Goal: Transaction & Acquisition: Purchase product/service

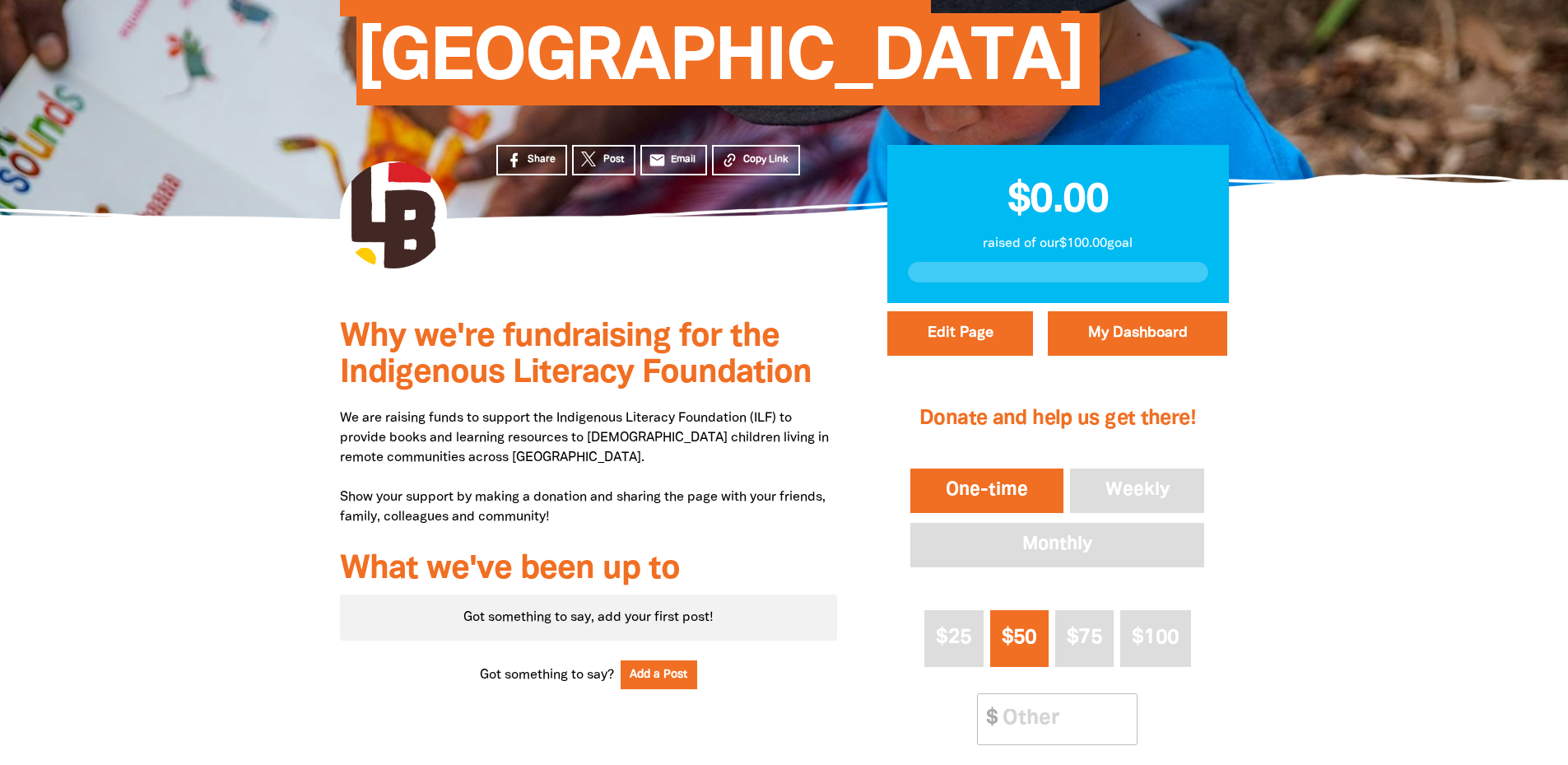
scroll to position [412, 0]
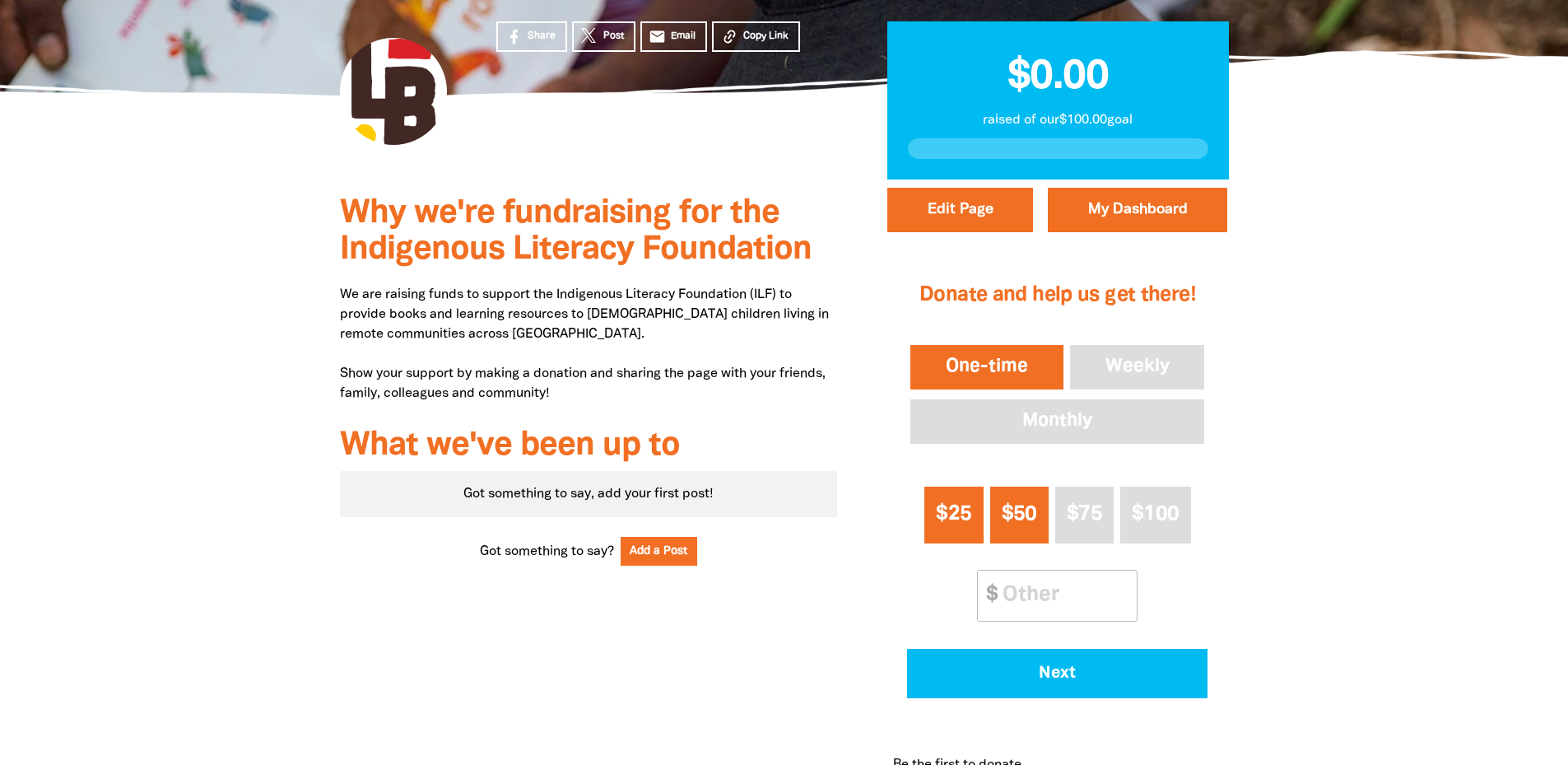
click at [960, 487] on button "$25" at bounding box center [953, 516] width 58 height 57
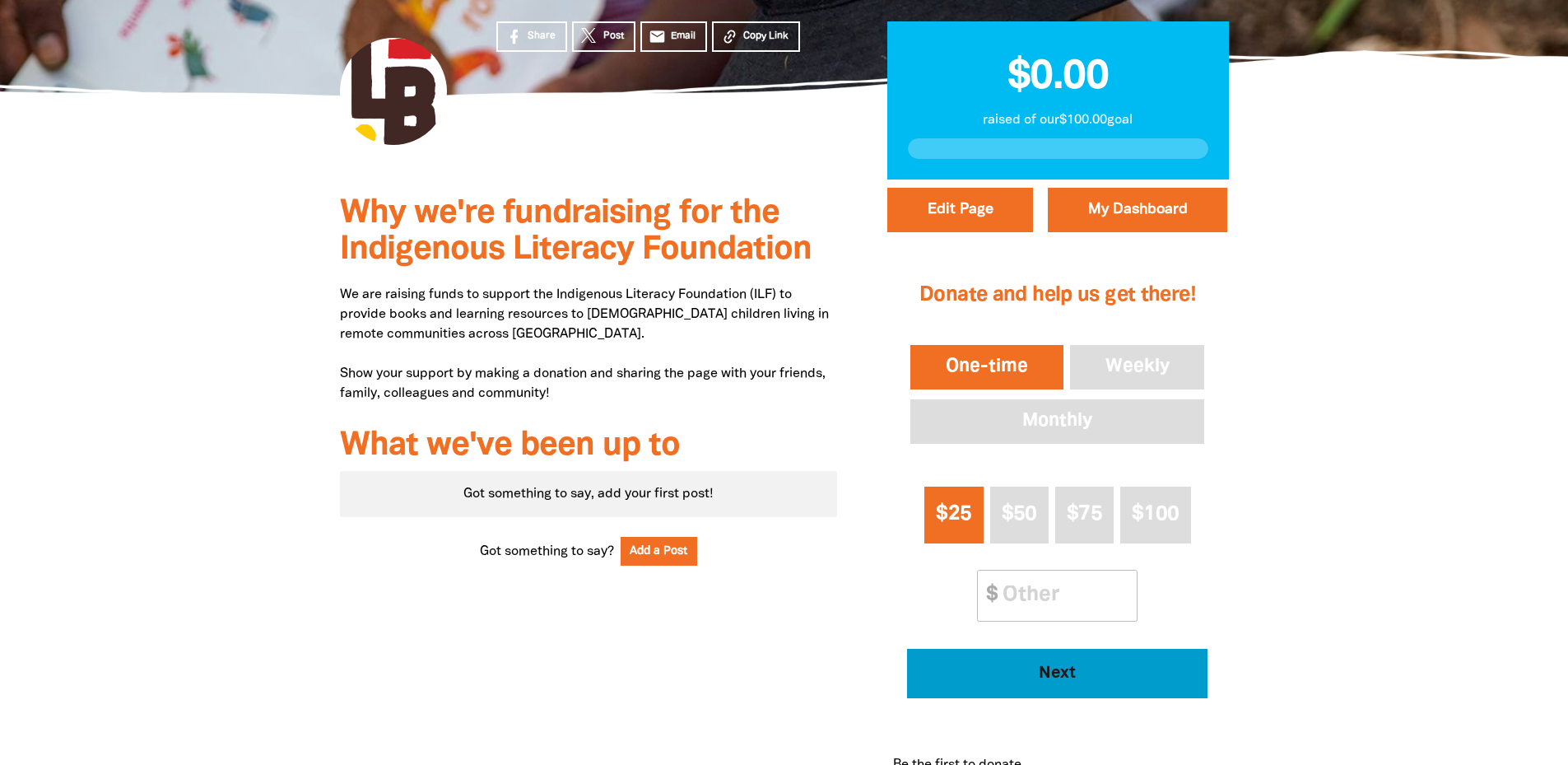
click at [1036, 649] on button "Next" at bounding box center [1057, 673] width 300 height 49
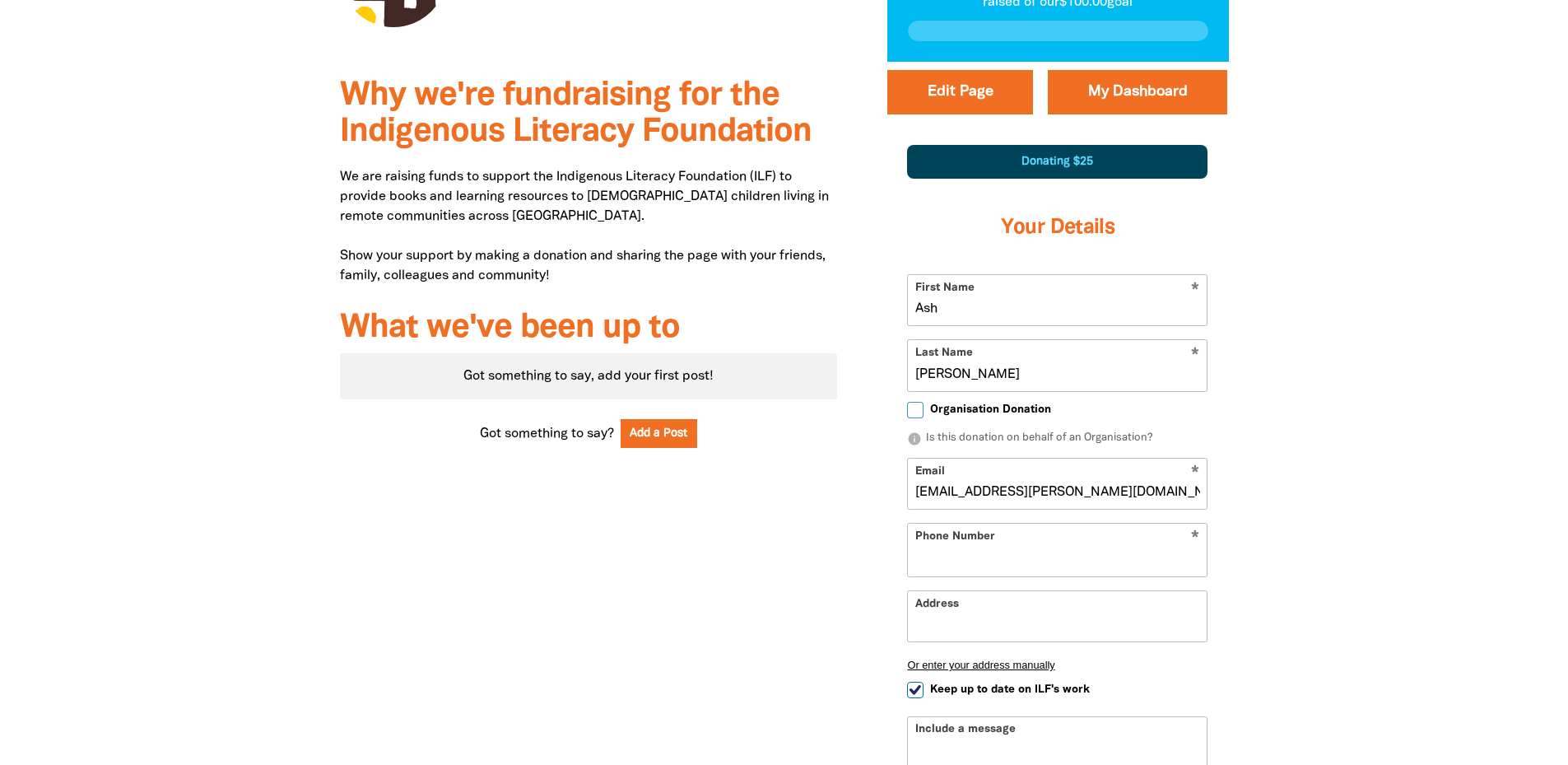
scroll to position [542, 0]
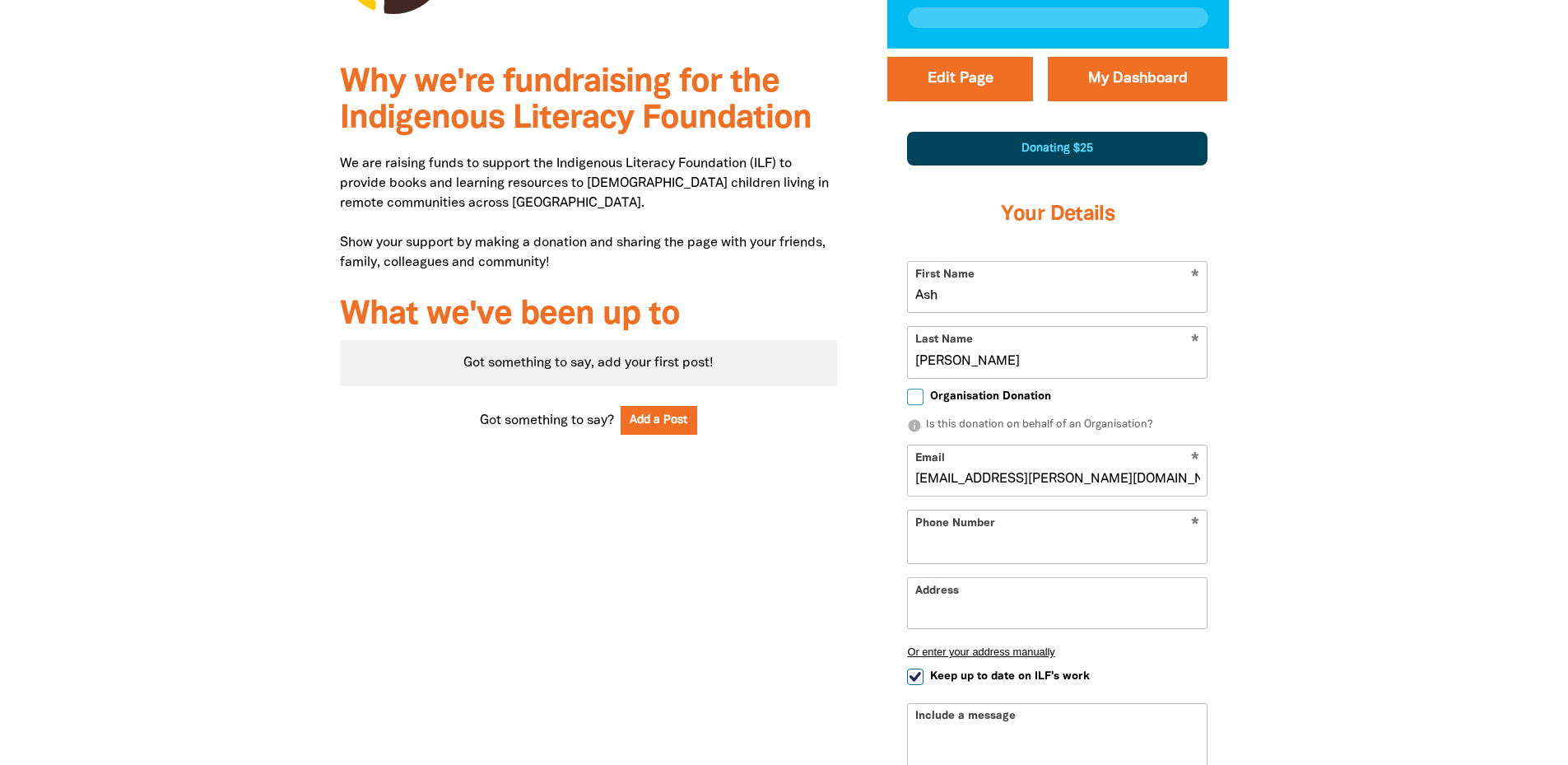
select select "AU"
click at [965, 536] on input "Phone Number" at bounding box center [1074, 546] width 252 height 20
click at [1350, 441] on div at bounding box center [784, 522] width 1568 height 947
click at [1080, 445] on input "[EMAIL_ADDRESS][PERSON_NAME][DOMAIN_NAME]" at bounding box center [1057, 470] width 298 height 50
drag, startPoint x: 1103, startPoint y: 389, endPoint x: 880, endPoint y: 374, distance: 223.5
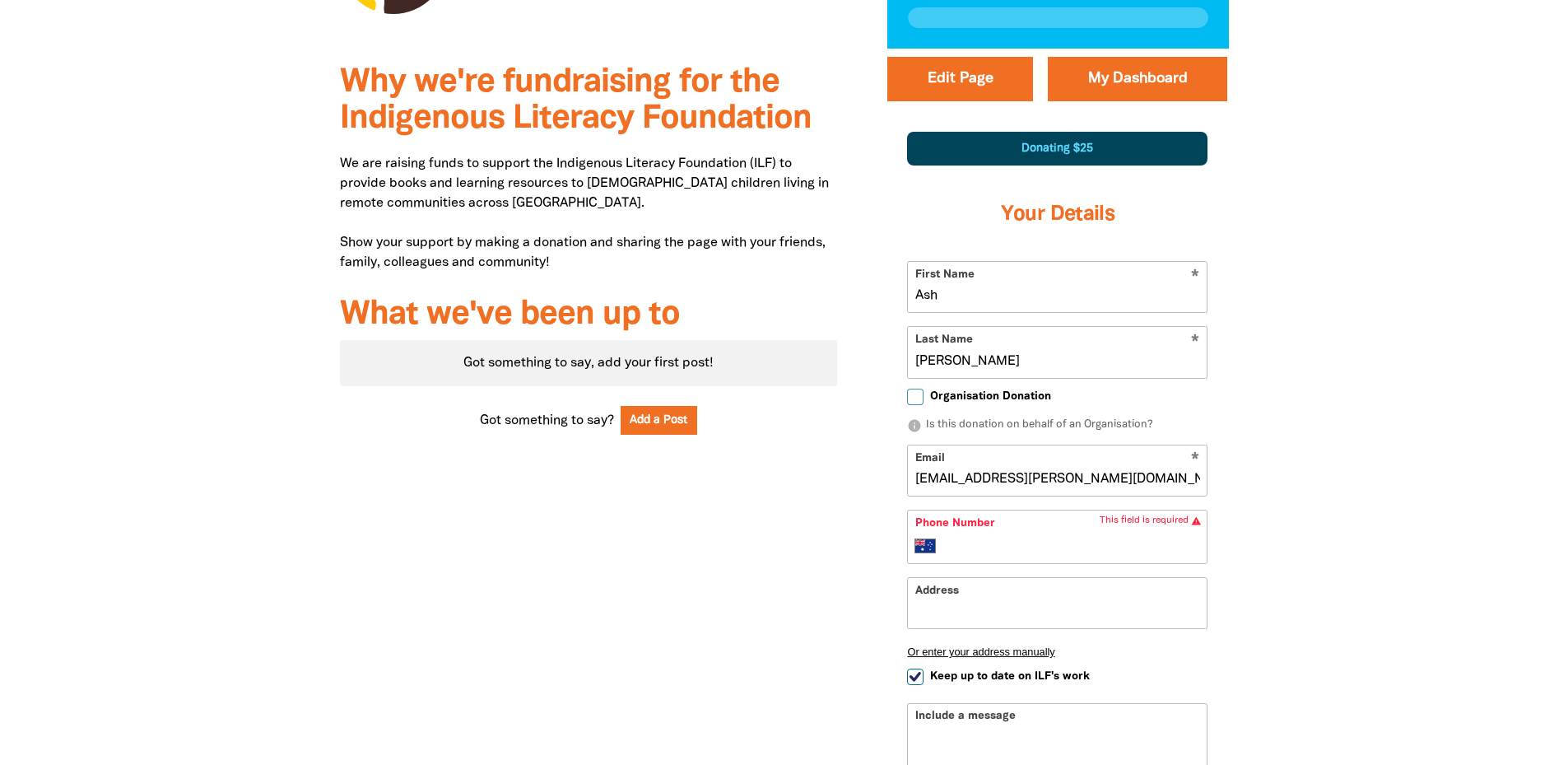
click at [880, 374] on div "Edit Page My Dashboard 1 2 3 Donating $25 Your Details * First Name [PERSON_NAM…" at bounding box center [1058, 522] width 391 height 947
type input "[EMAIL_ADDRESS][DOMAIN_NAME]"
click at [996, 536] on input "Phone Number" at bounding box center [1074, 546] width 252 height 20
type input "0490 940 011"
click at [982, 578] on input "Address" at bounding box center [1057, 603] width 298 height 50
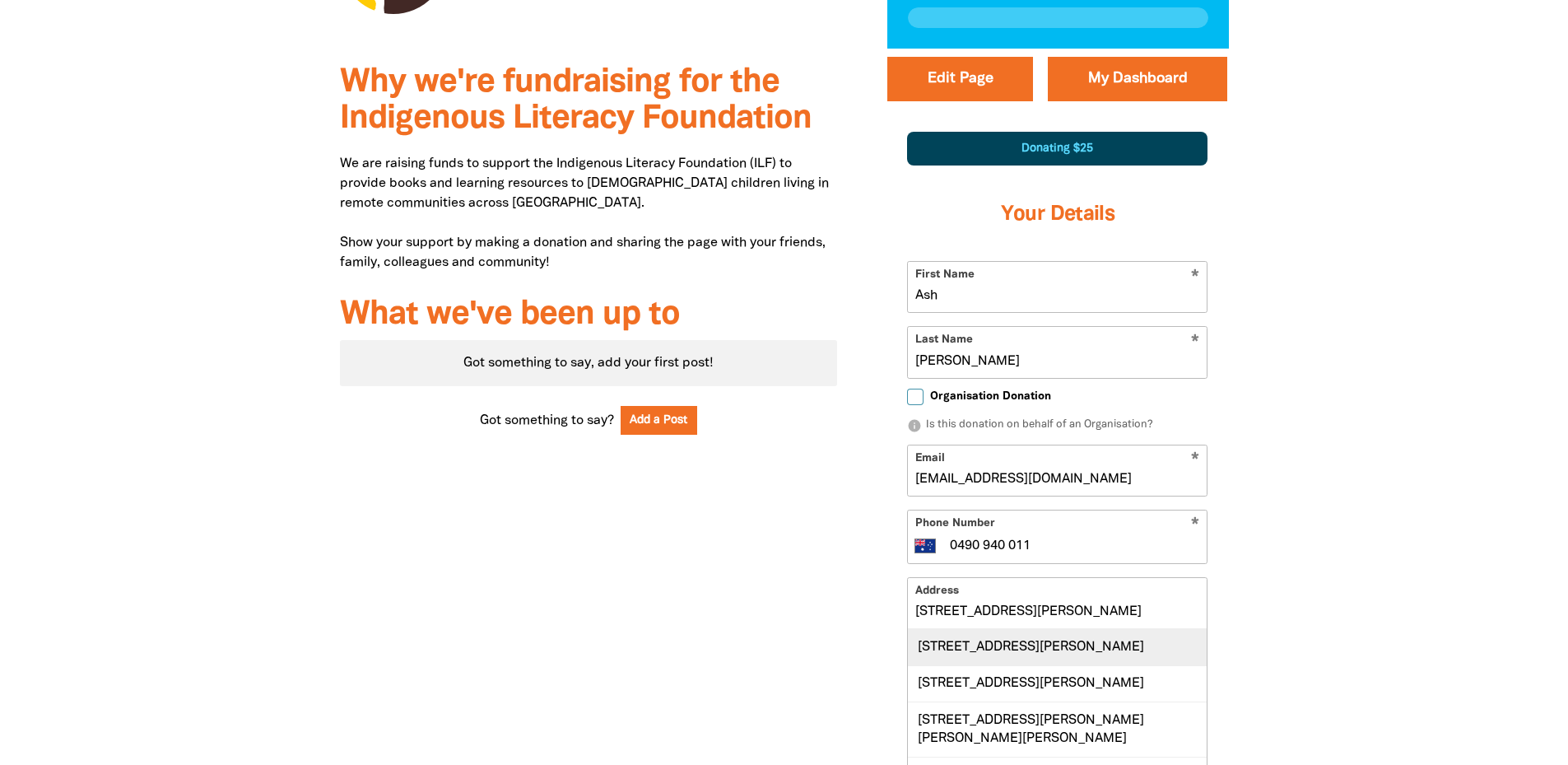
click at [1014, 629] on div "[STREET_ADDRESS][PERSON_NAME]" at bounding box center [1057, 647] width 298 height 36
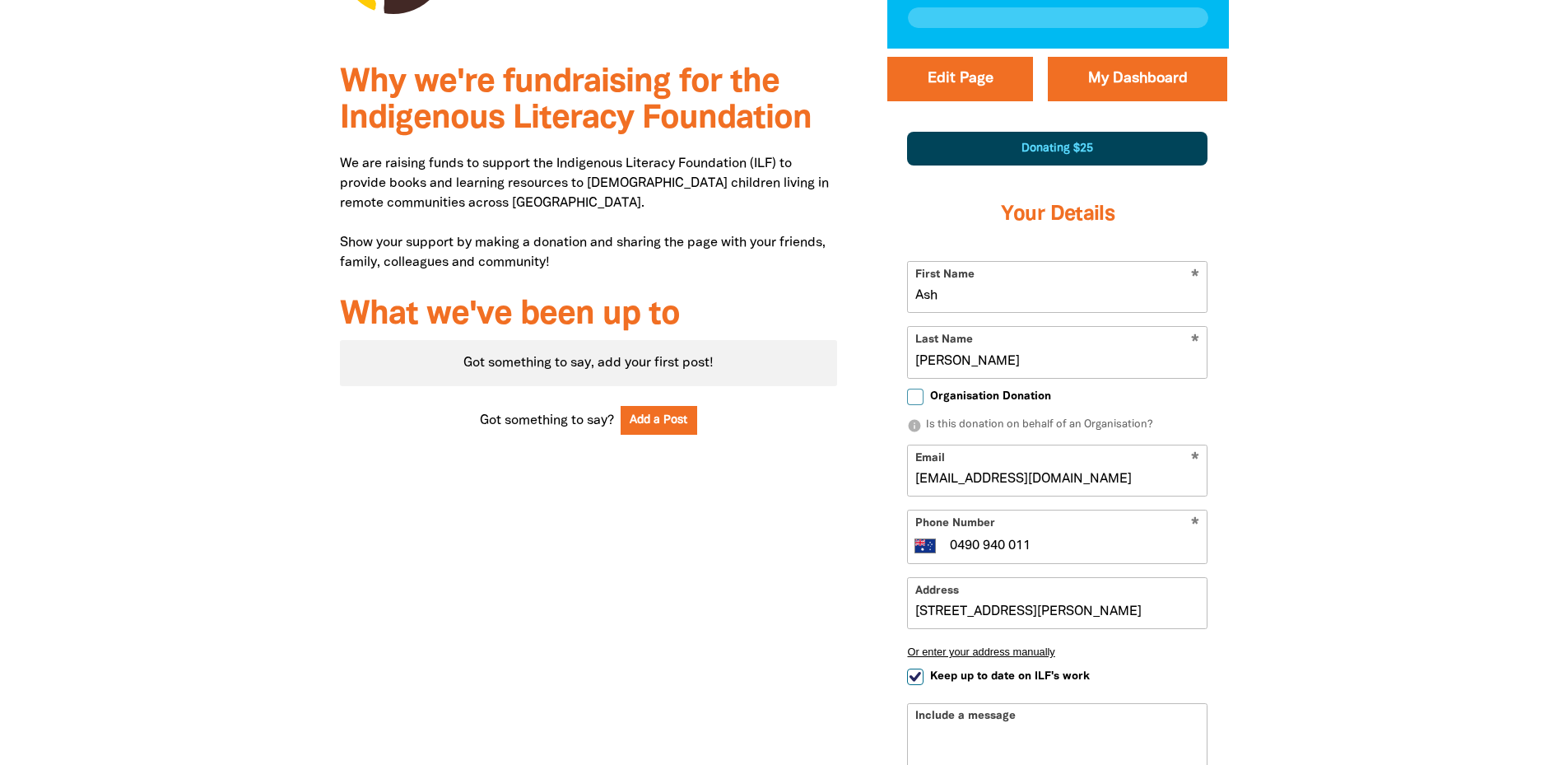
type input "[STREET_ADDRESS][PERSON_NAME]"
click at [1270, 571] on div "Why we're fundraising for the Indigenous Literacy Foundation We are raising fun…" at bounding box center [784, 522] width 988 height 947
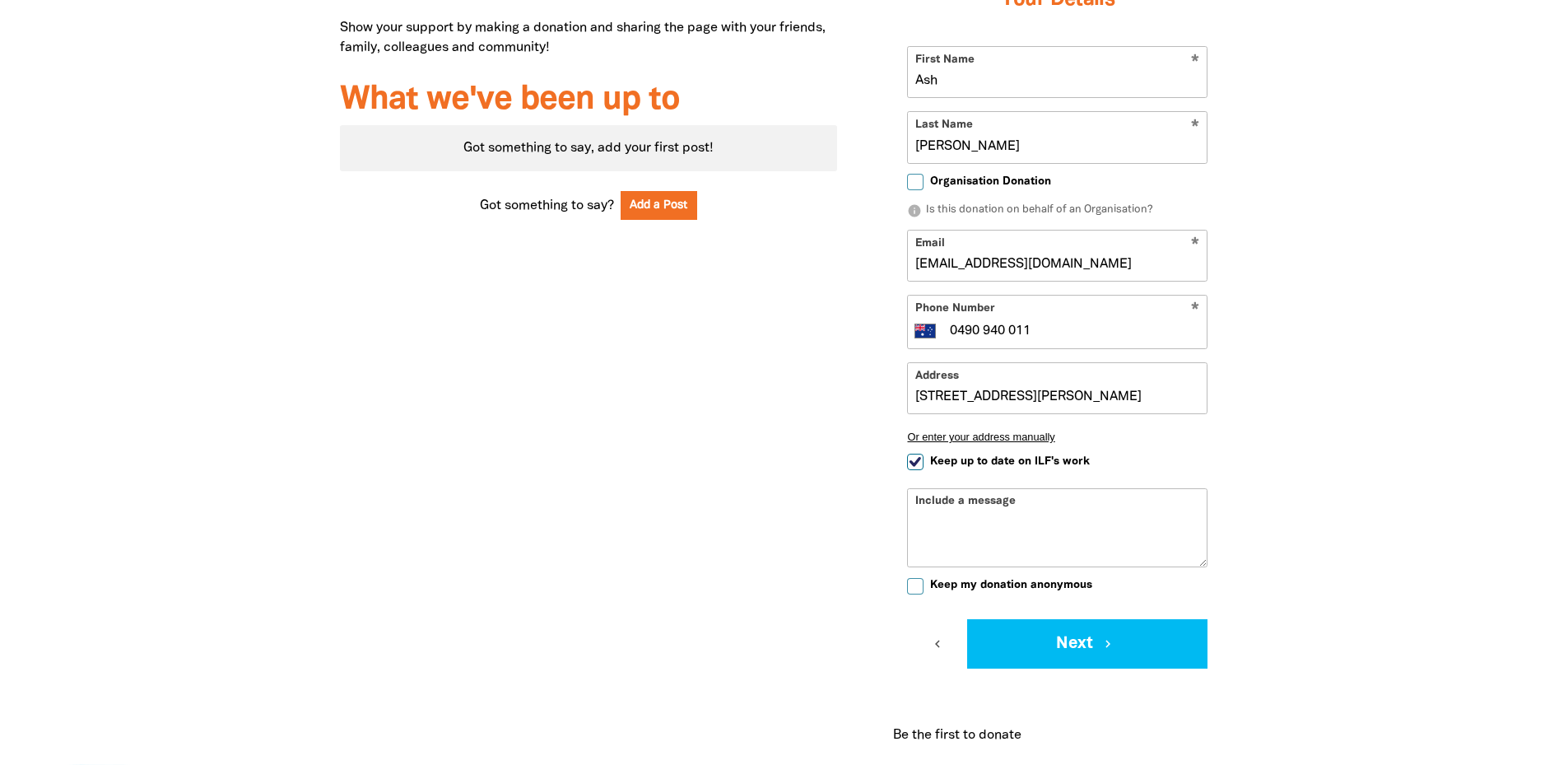
scroll to position [790, 0]
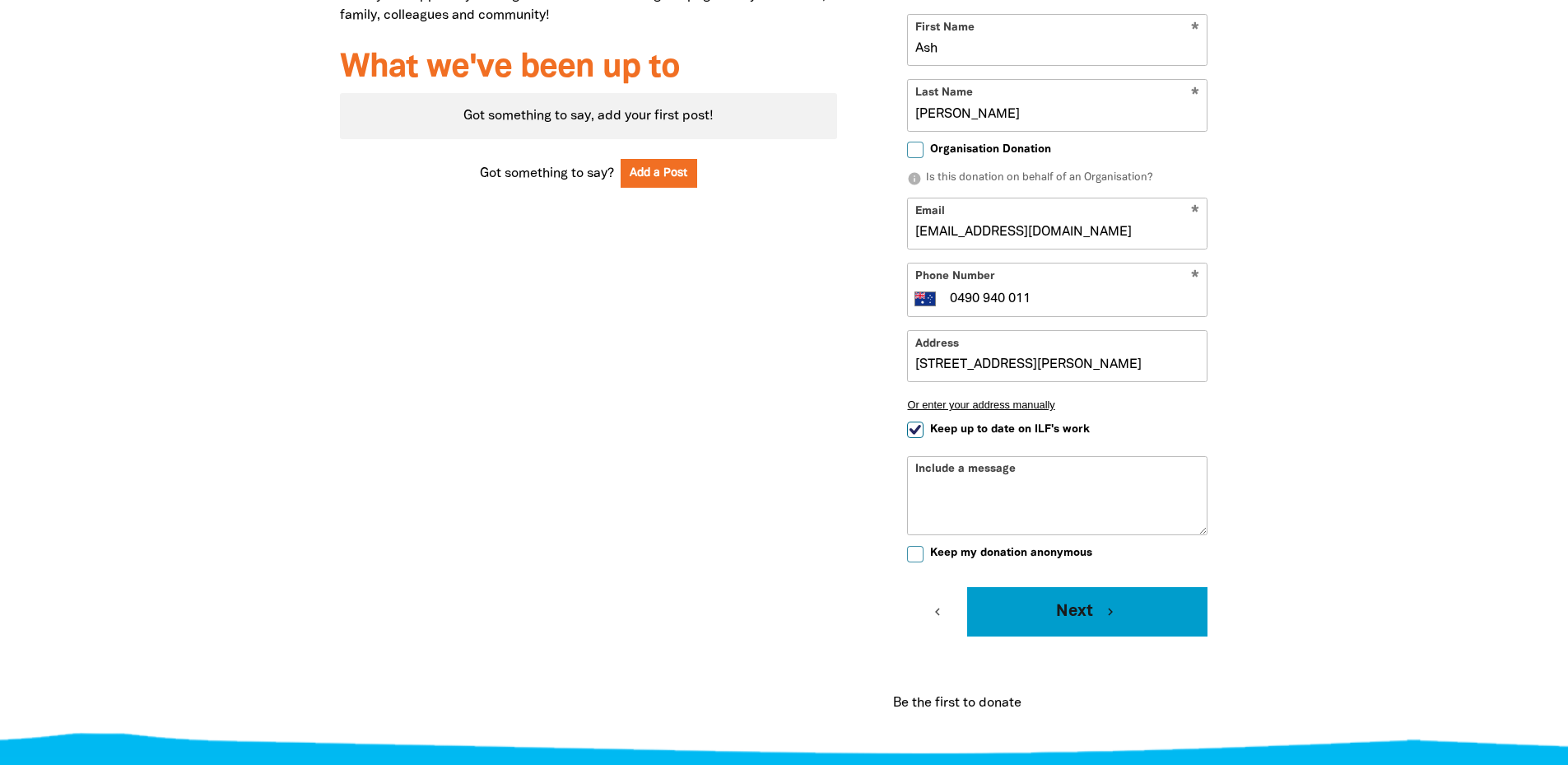
click at [1025, 587] on button "Next chevron_right" at bounding box center [1087, 611] width 240 height 49
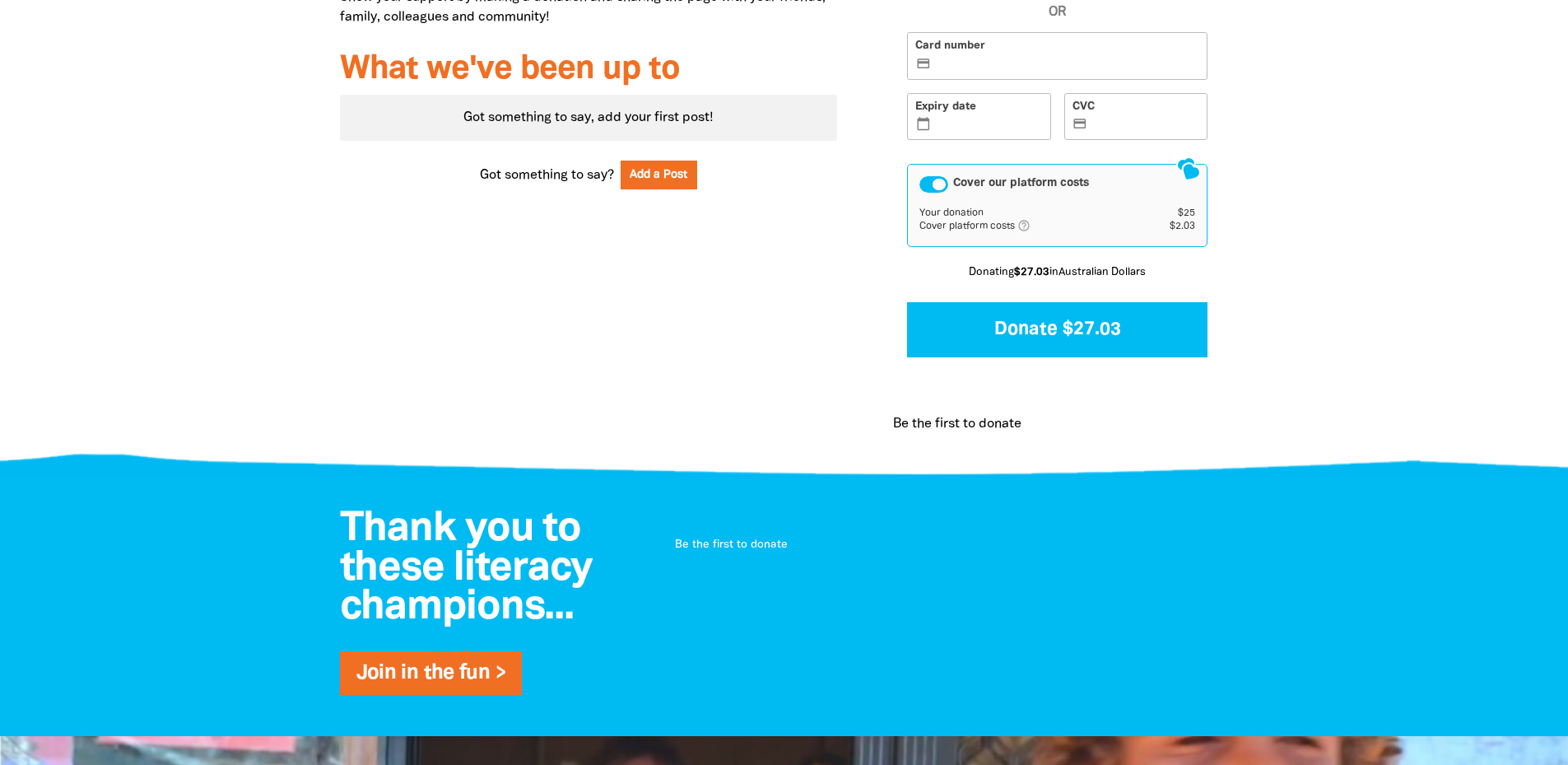
scroll to position [438, 0]
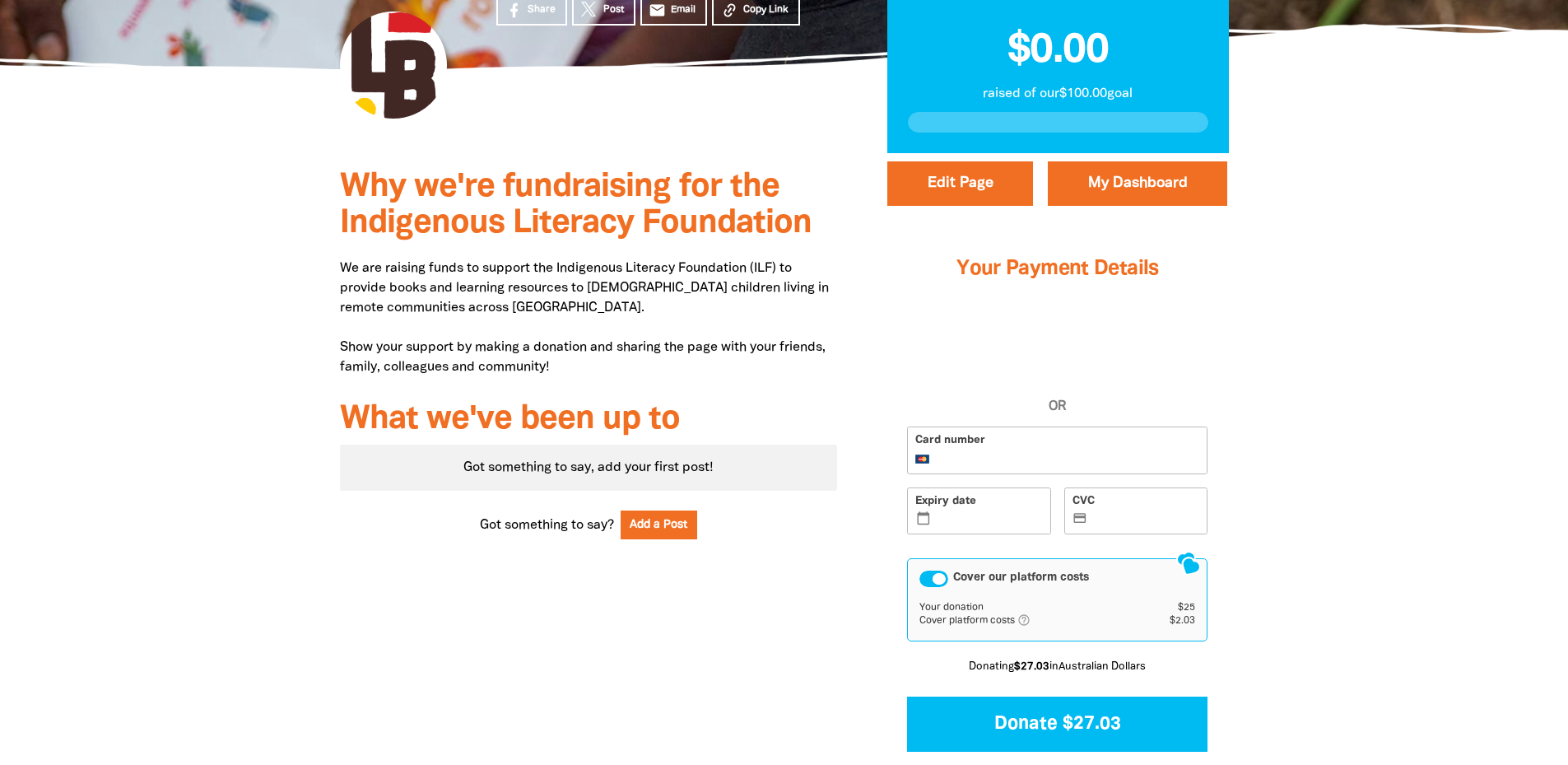
click at [1307, 301] on div at bounding box center [784, 508] width 1568 height 710
click at [946, 487] on label "Expiry date calendar_today" at bounding box center [978, 510] width 144 height 47
click at [946, 512] on input "Expiry date calendar_today" at bounding box center [989, 512] width 109 height 1
click at [1125, 487] on label "CVC credit_card" at bounding box center [1136, 510] width 144 height 47
click at [1125, 512] on input "CVC credit_card" at bounding box center [1146, 512] width 109 height 1
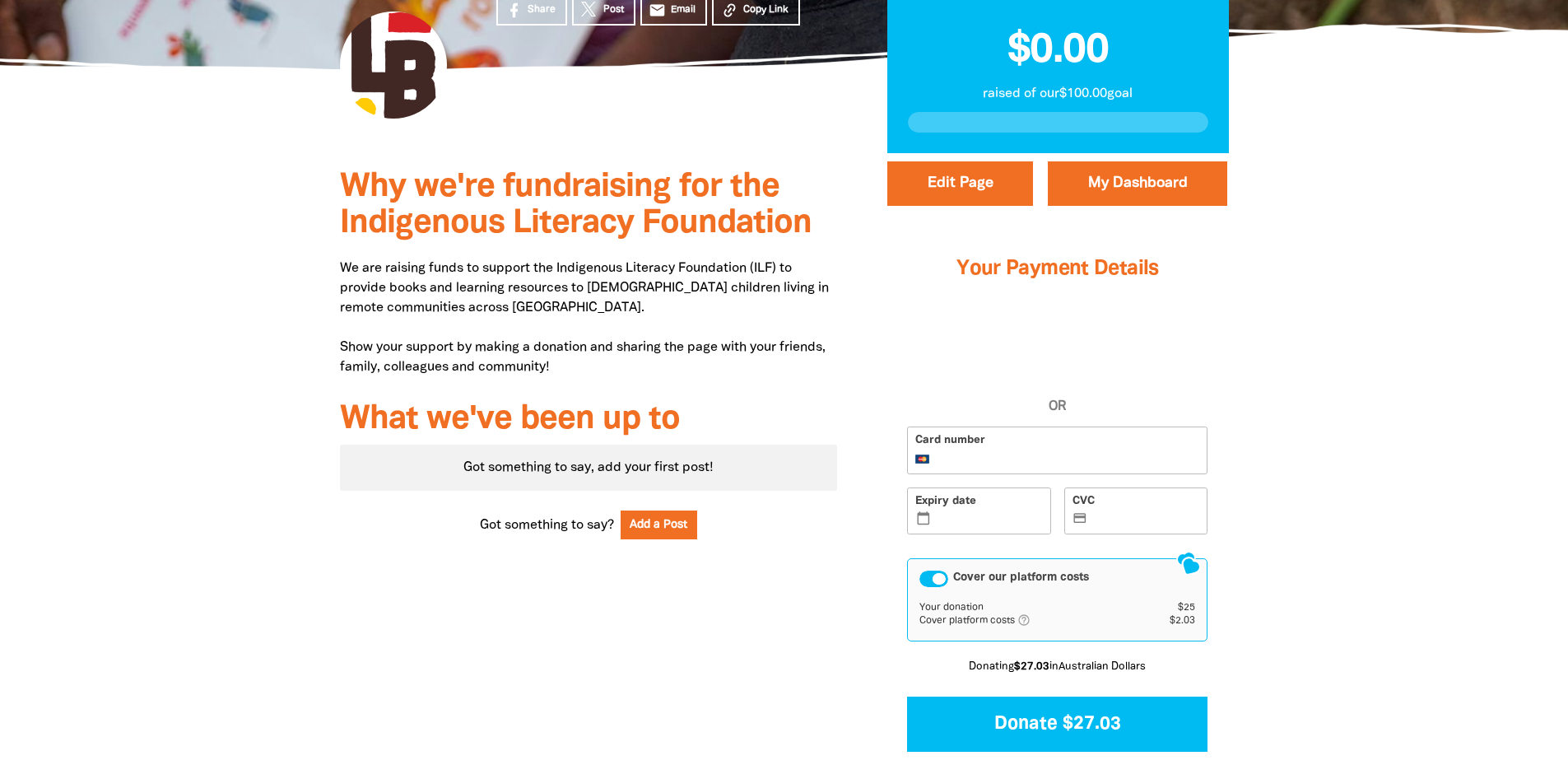
click at [1384, 401] on div at bounding box center [784, 508] width 1568 height 710
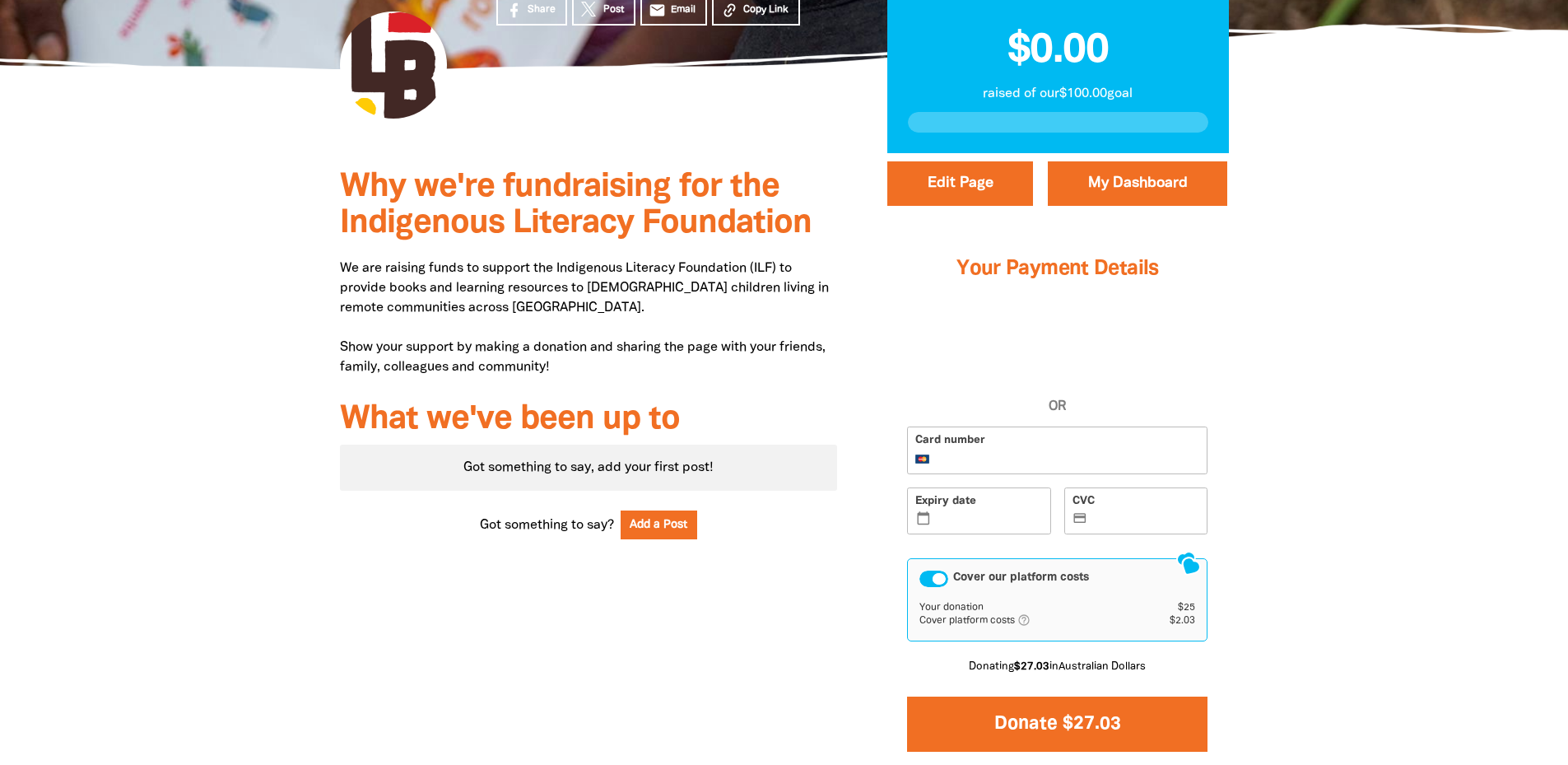
click at [1010, 696] on button "Donate $27.03" at bounding box center [1057, 724] width 300 height 55
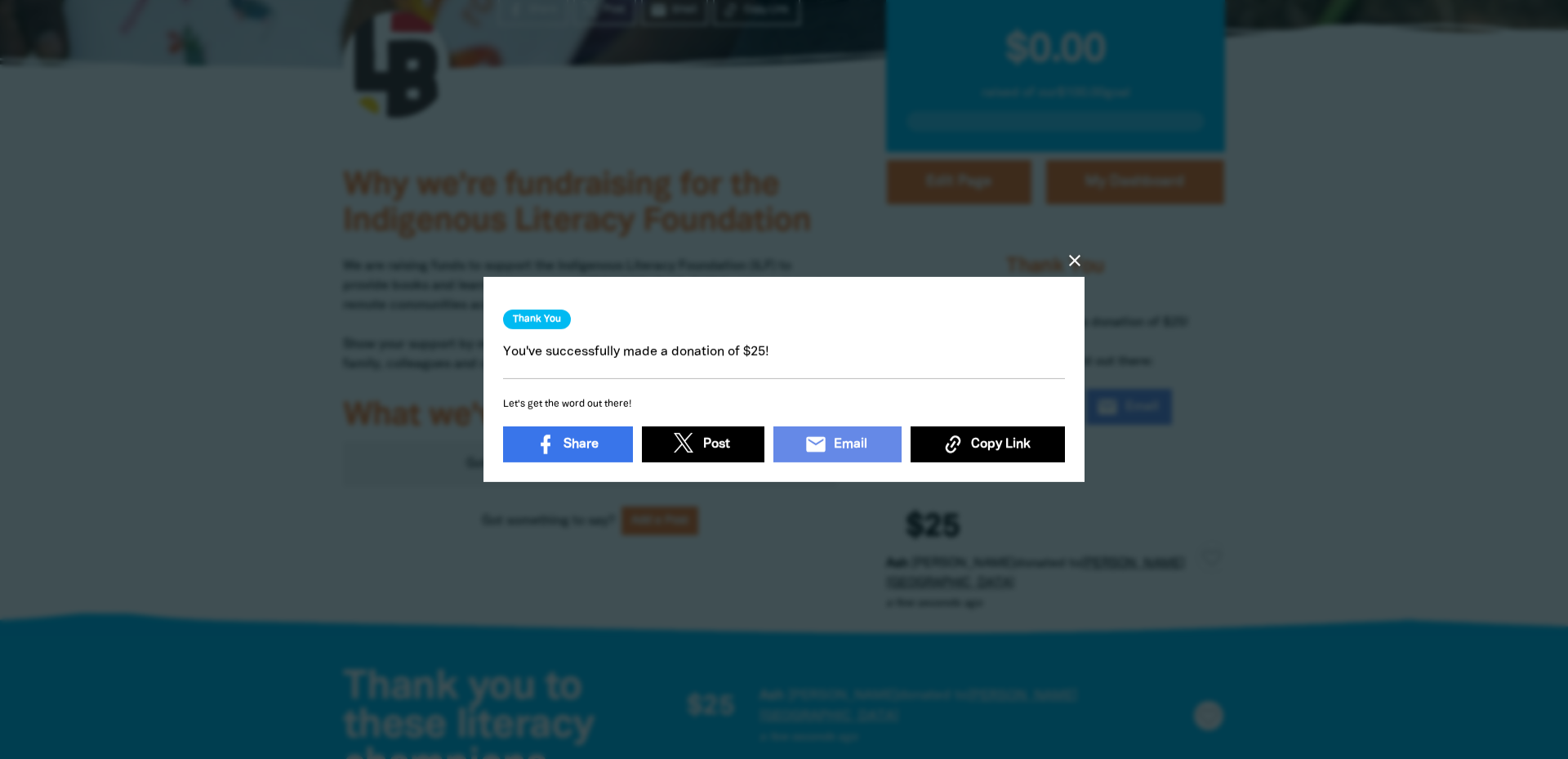
click at [1080, 254] on icon "close" at bounding box center [1074, 261] width 20 height 20
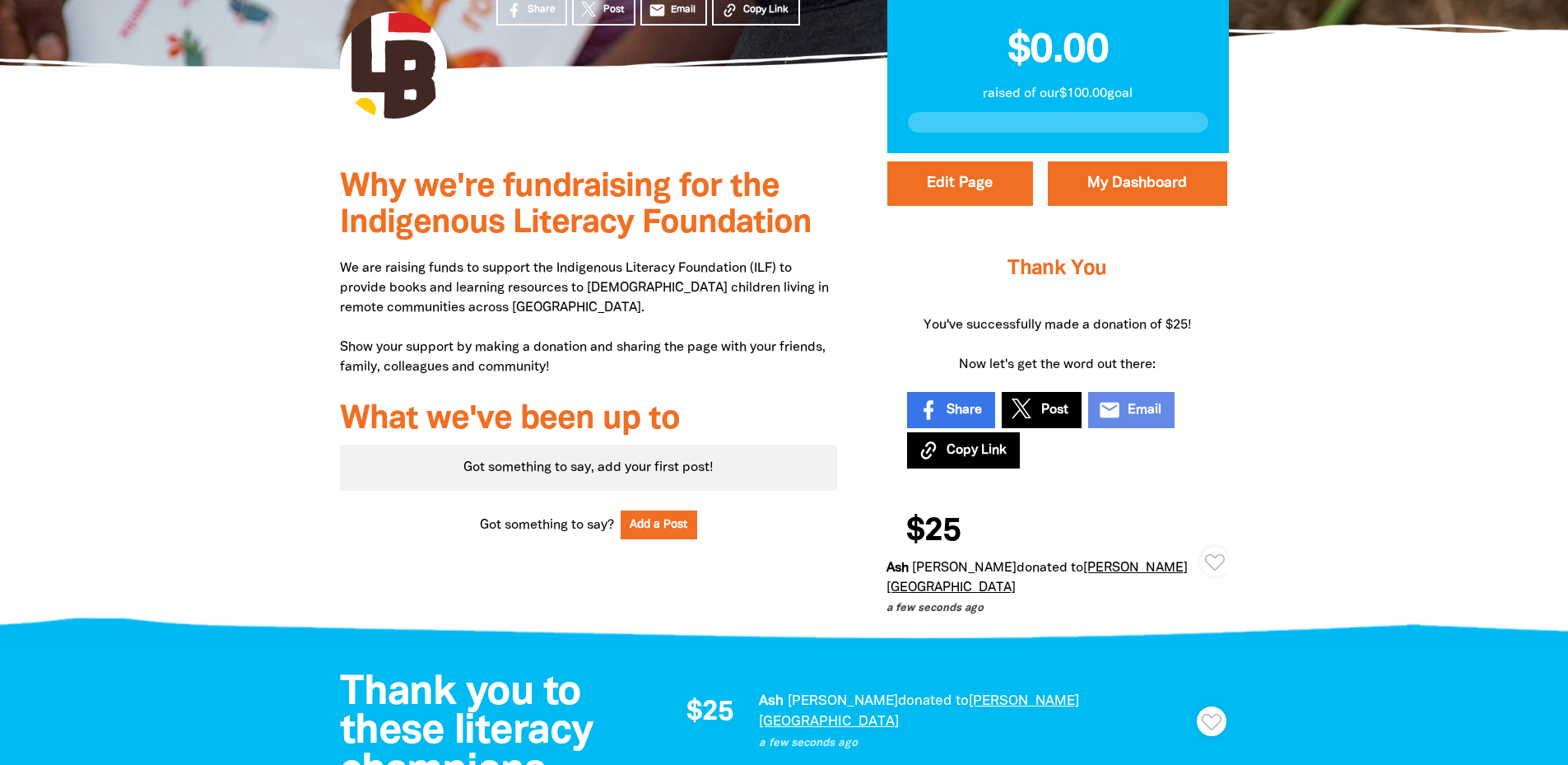
click at [1372, 582] on div at bounding box center [784, 613] width 1568 height 63
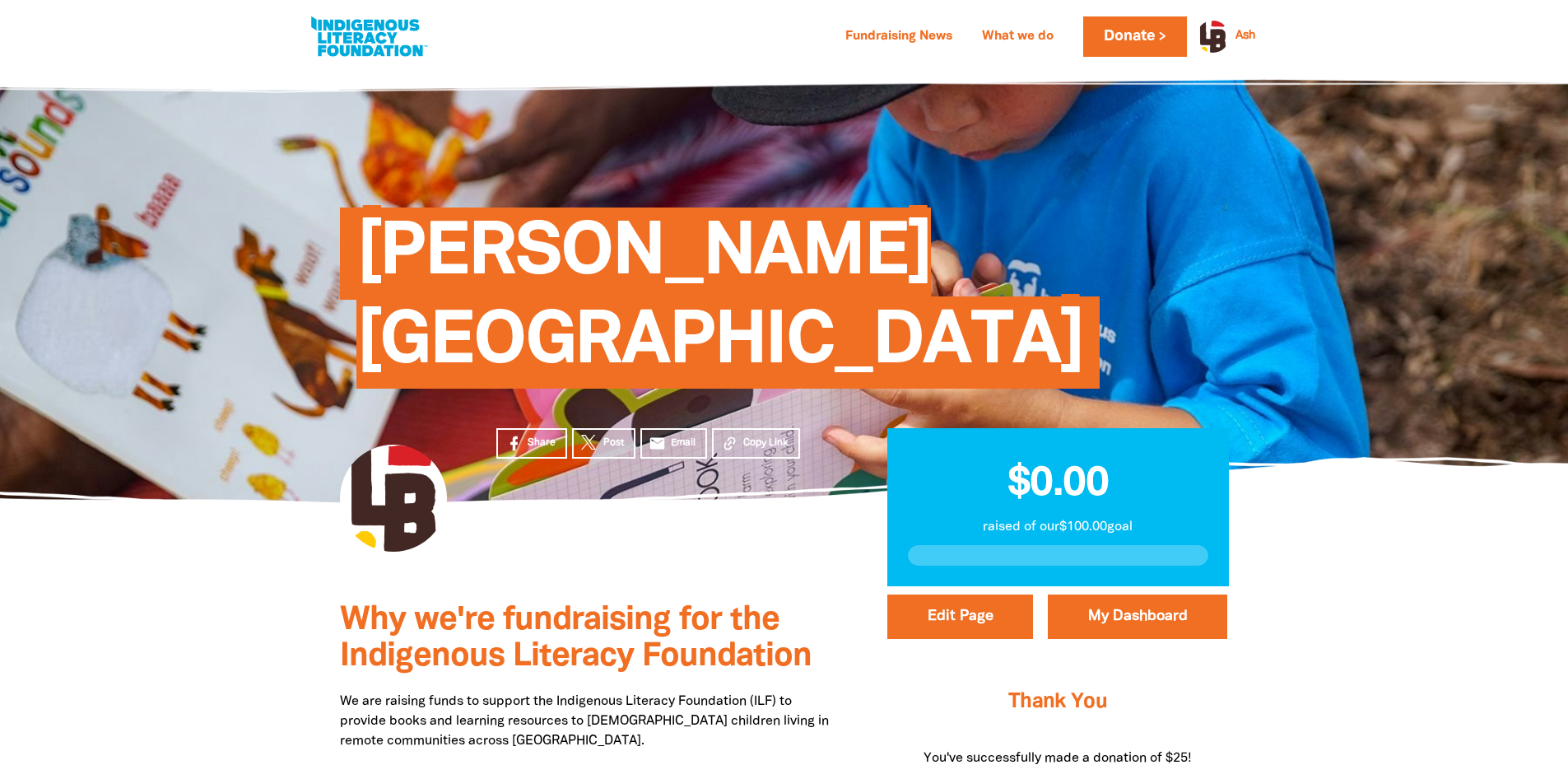
scroll to position [0, 0]
